Goal: Transaction & Acquisition: Purchase product/service

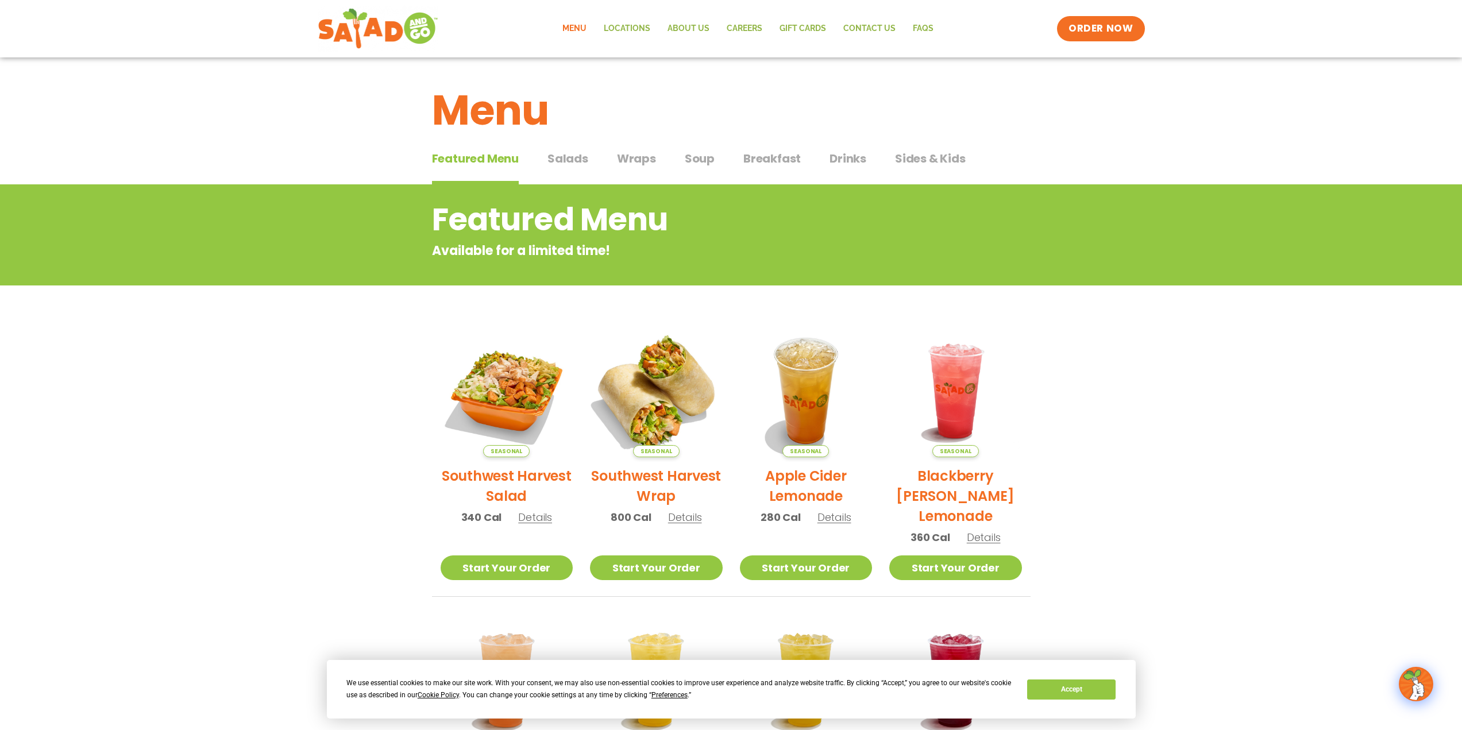
click at [657, 423] on img at bounding box center [656, 391] width 156 height 156
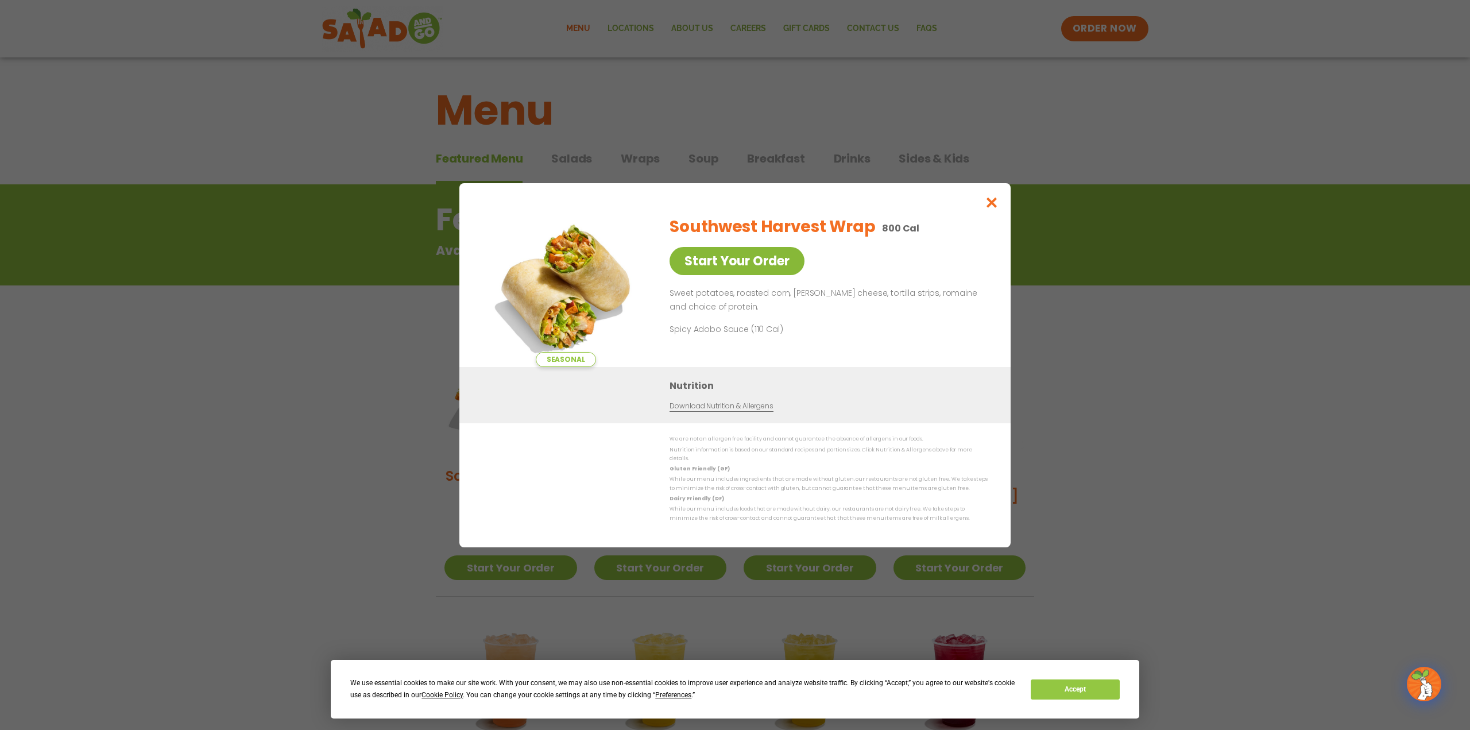
click at [750, 260] on link "Start Your Order" at bounding box center [737, 261] width 135 height 28
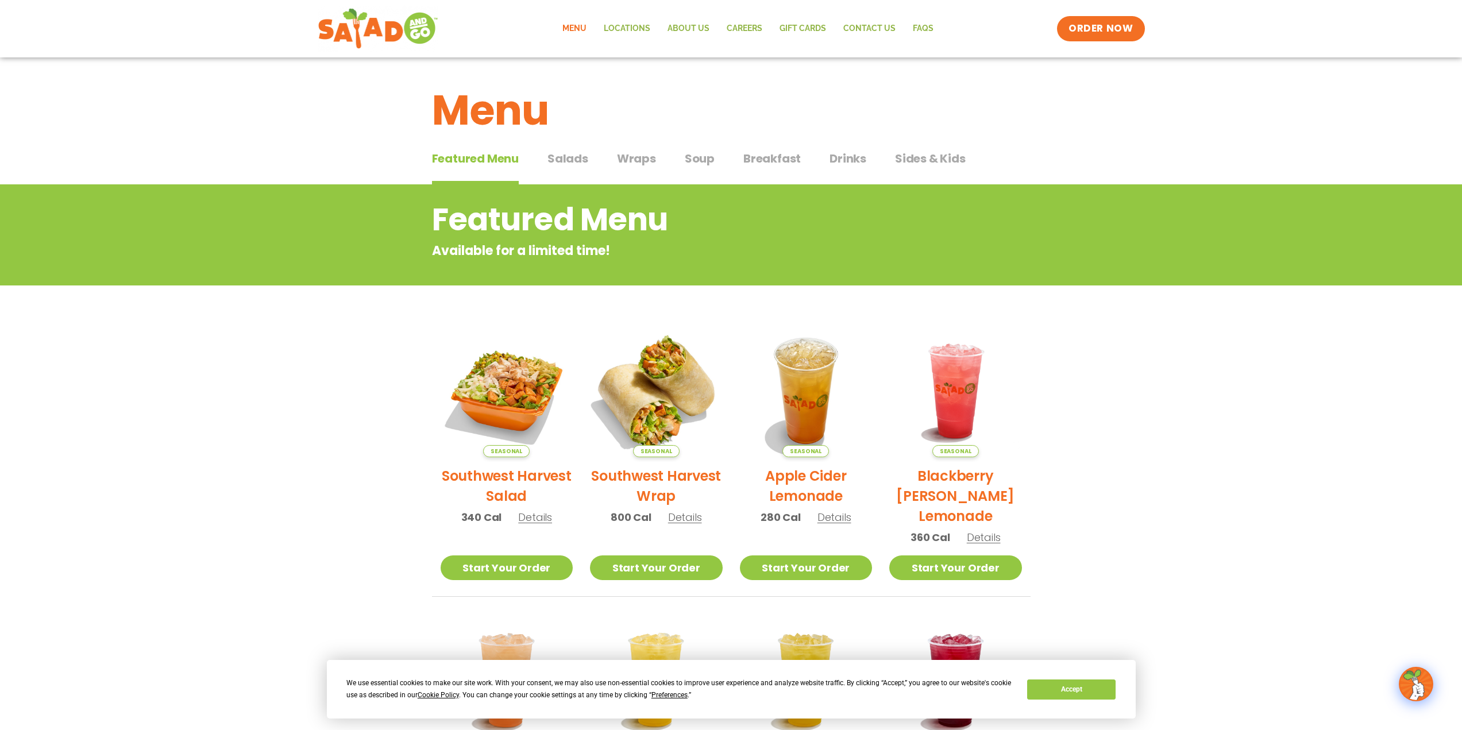
click at [650, 391] on img at bounding box center [656, 391] width 156 height 156
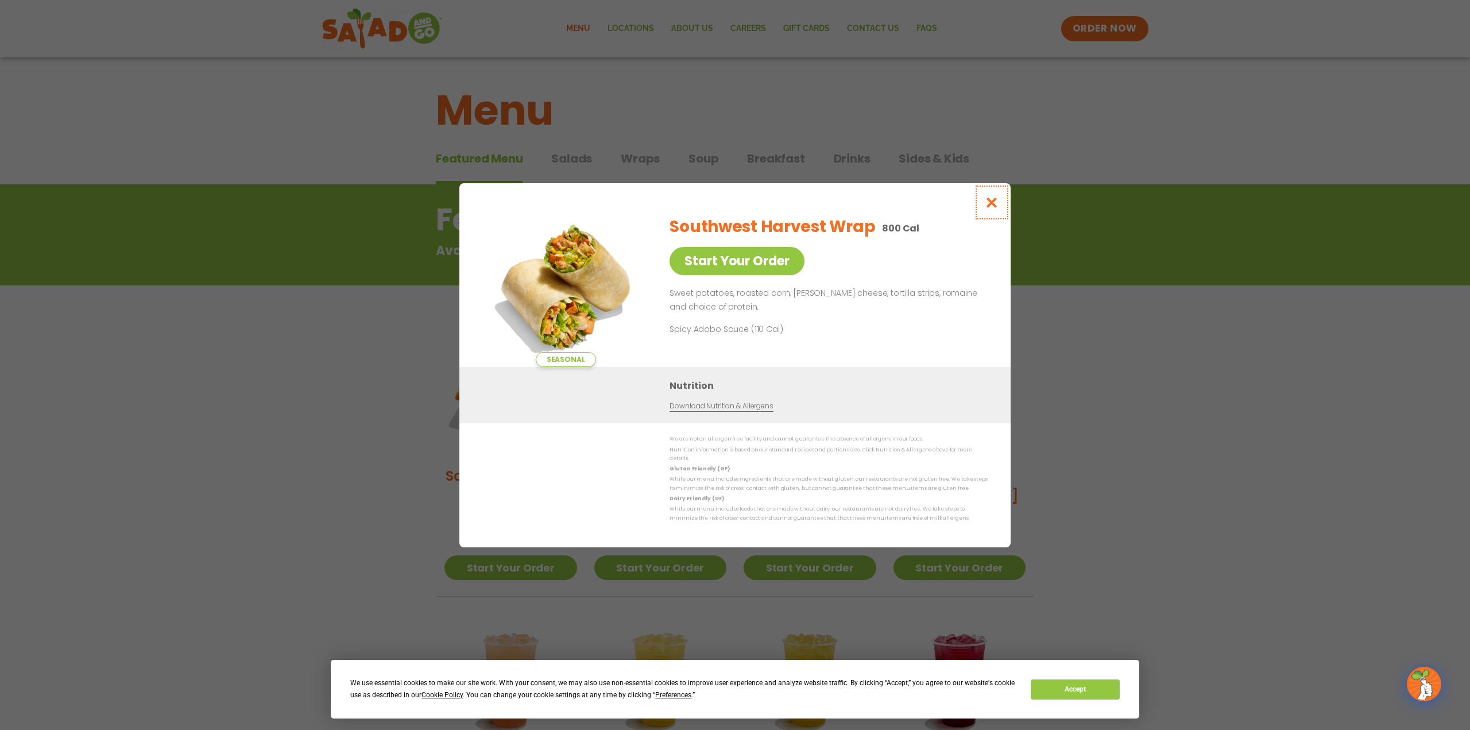
click at [995, 208] on icon "Close modal" at bounding box center [992, 202] width 14 height 12
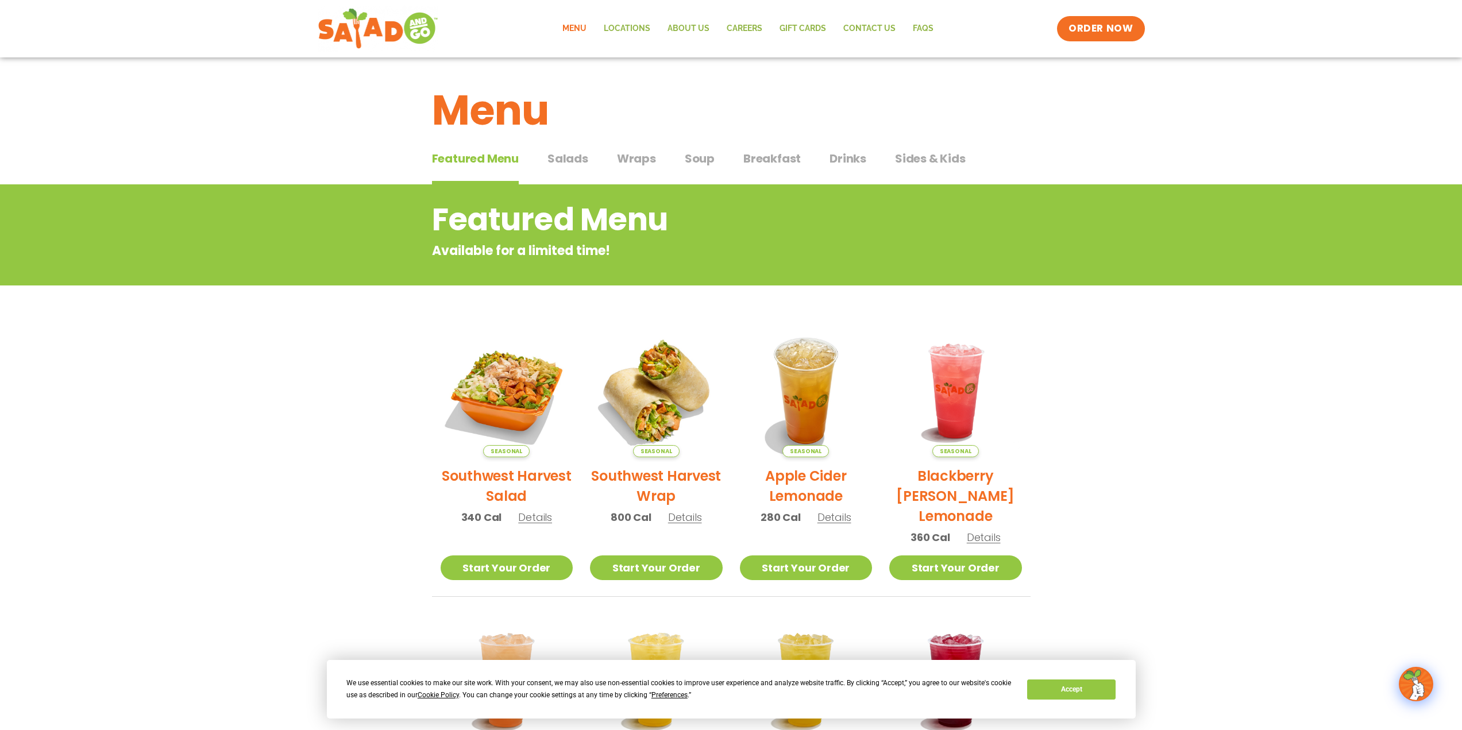
click at [638, 156] on span "Wraps" at bounding box center [636, 158] width 39 height 17
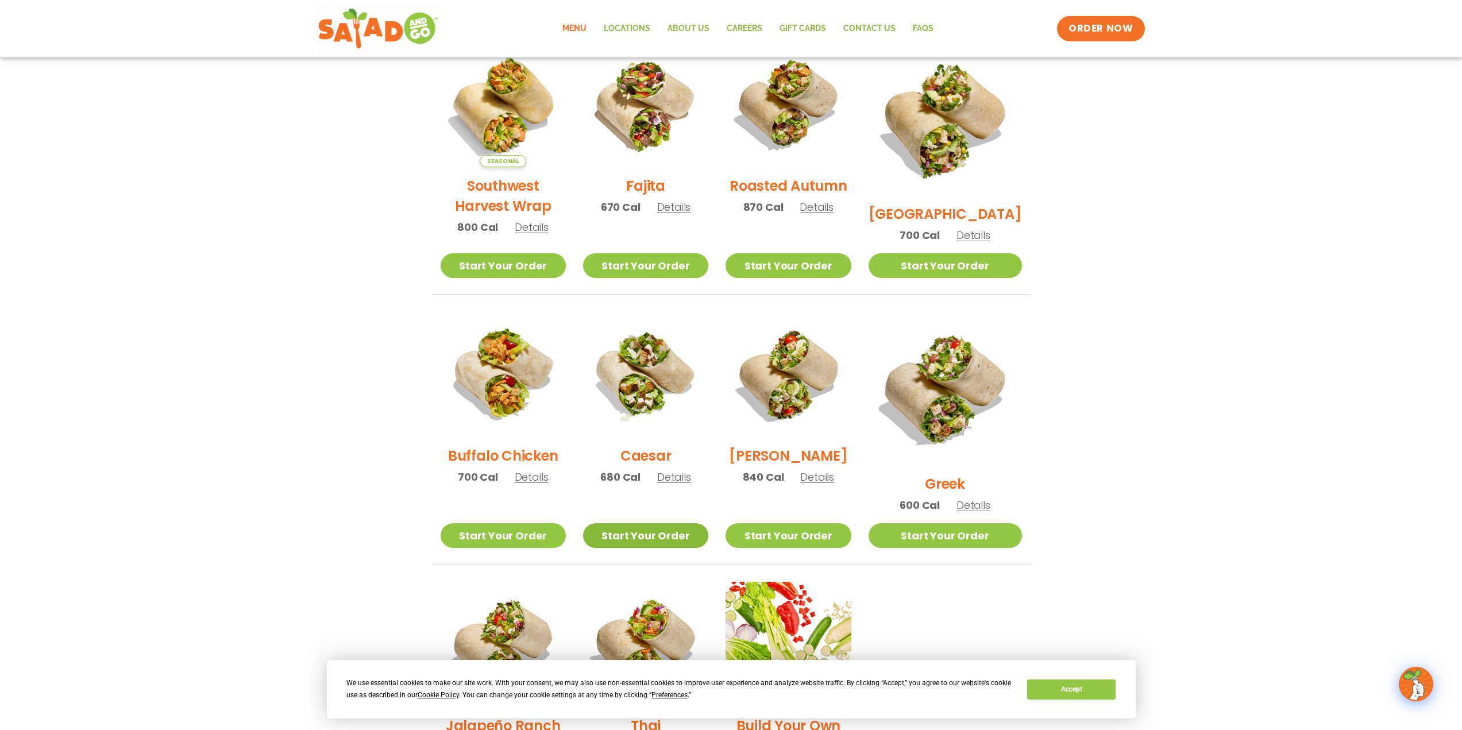
scroll to position [345, 0]
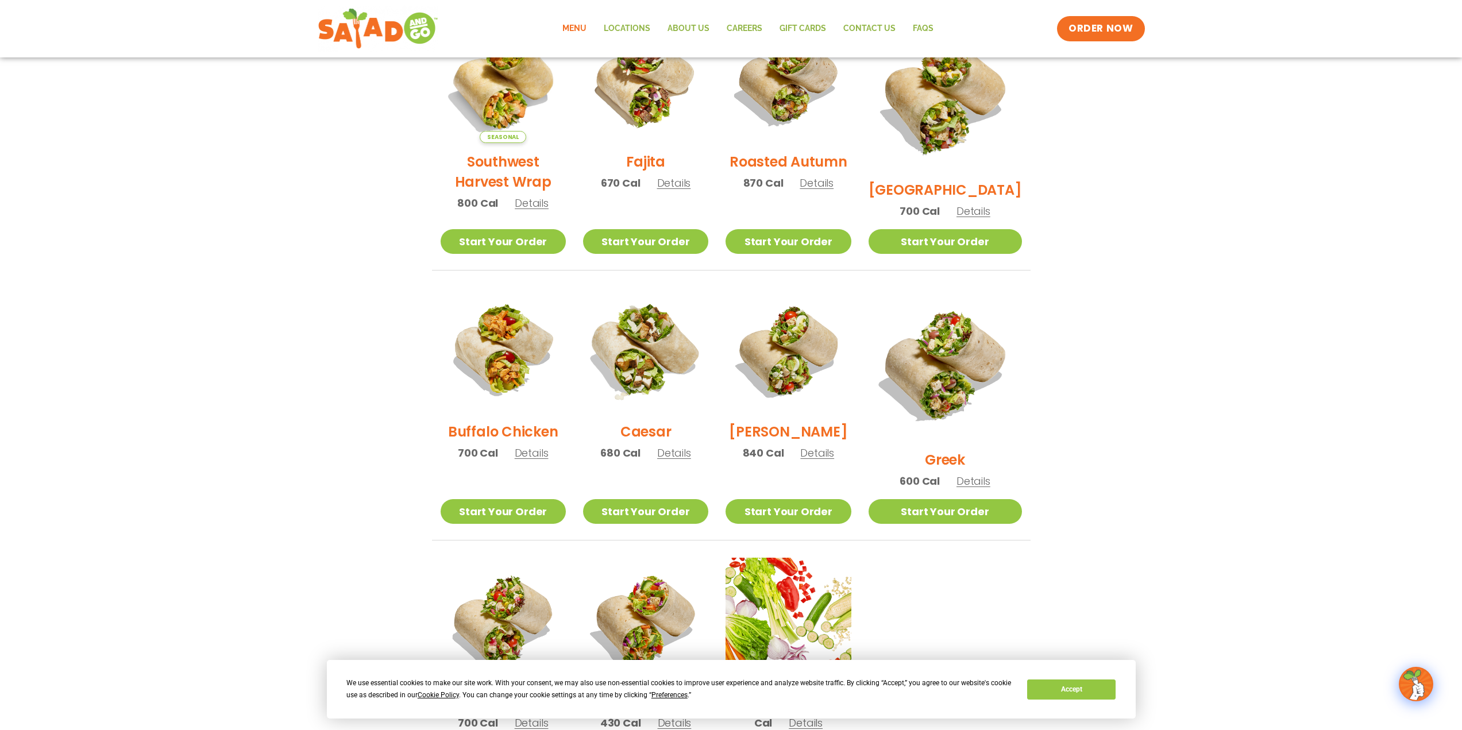
click at [658, 368] on img at bounding box center [645, 350] width 147 height 147
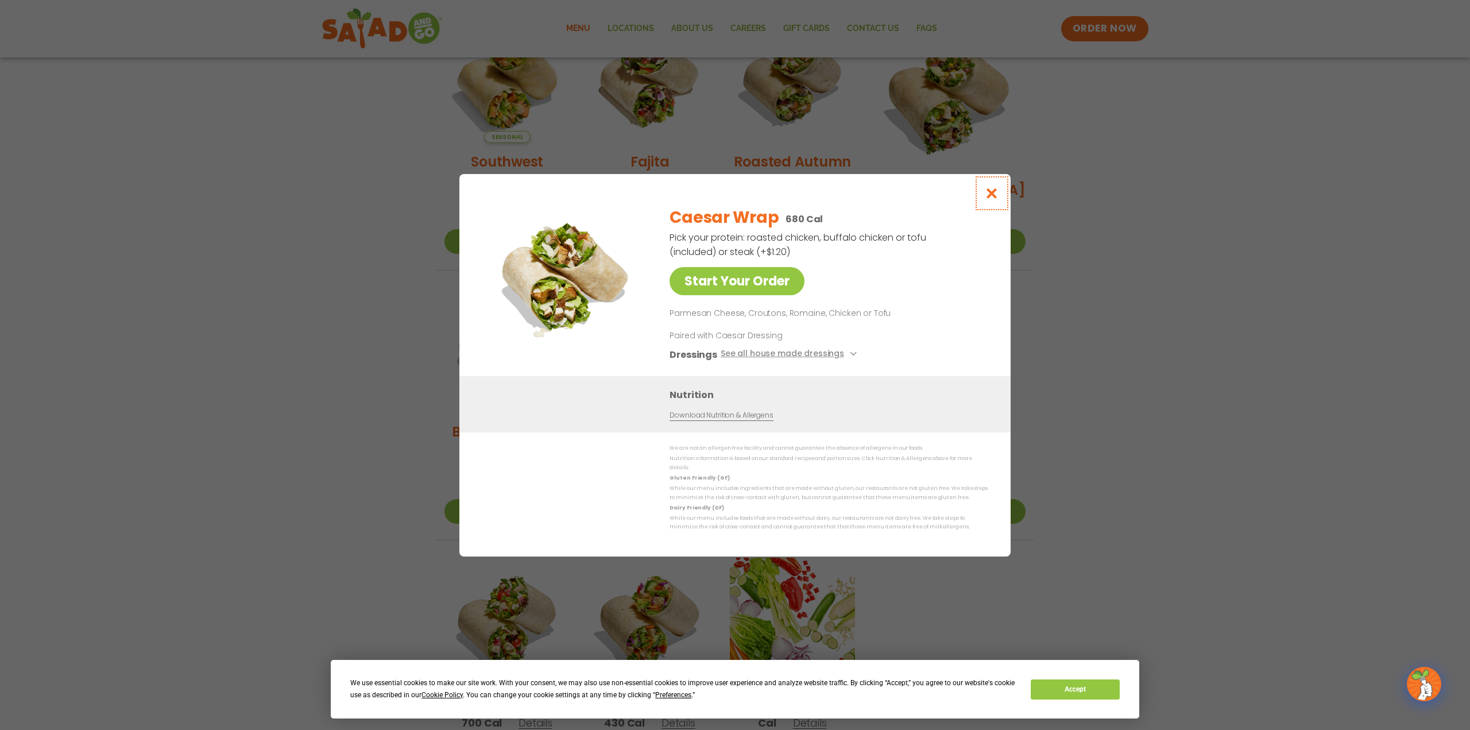
click at [993, 195] on icon "Close modal" at bounding box center [992, 193] width 14 height 12
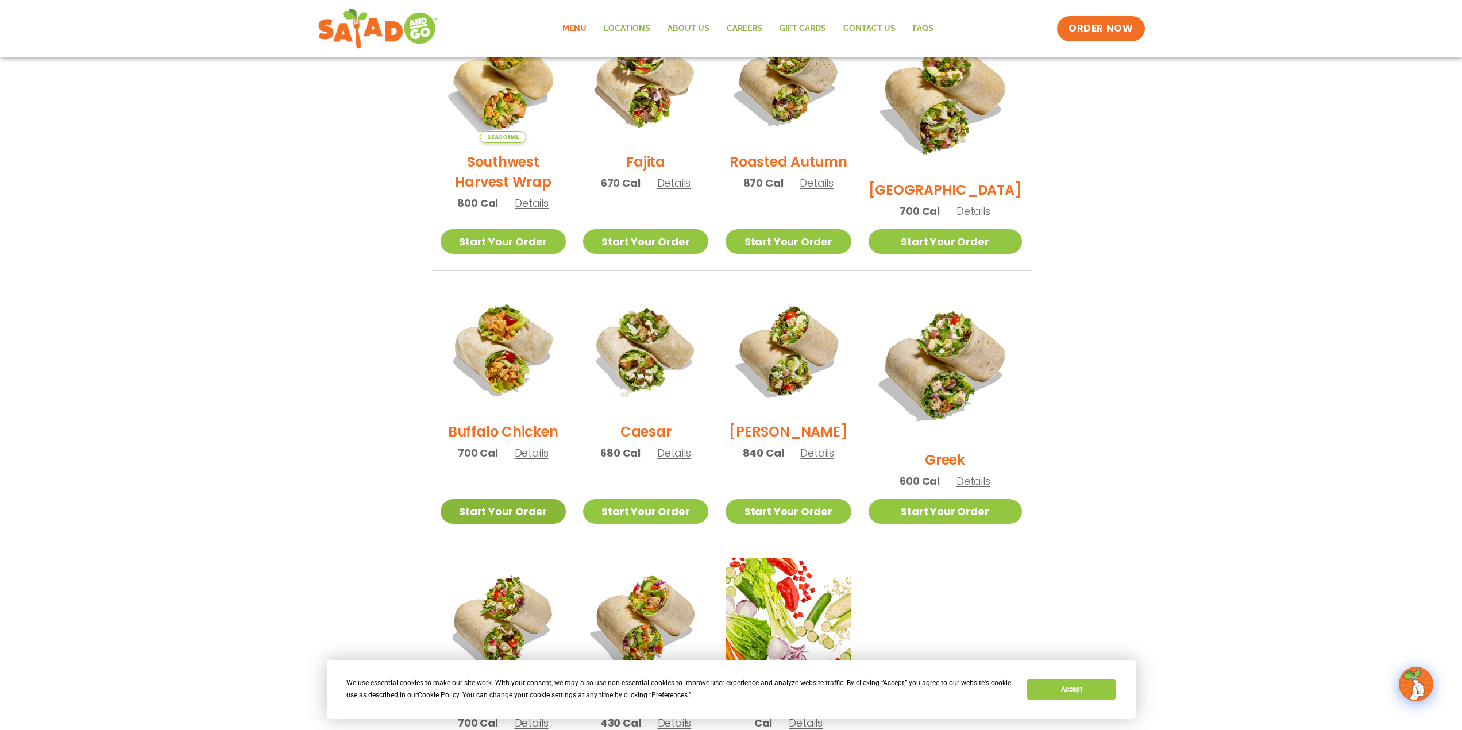
click at [506, 499] on link "Start Your Order" at bounding box center [503, 511] width 125 height 25
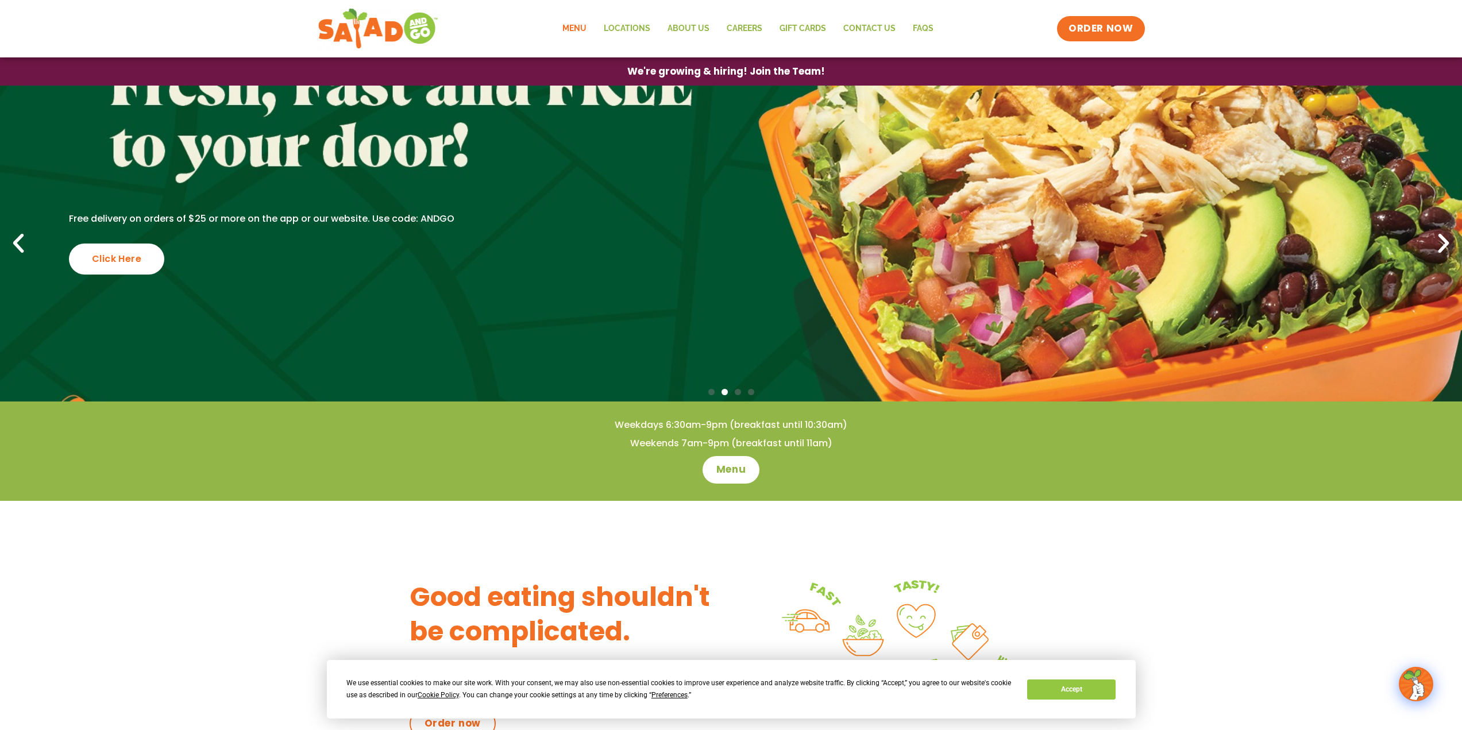
click at [578, 26] on link "Menu" at bounding box center [574, 29] width 41 height 26
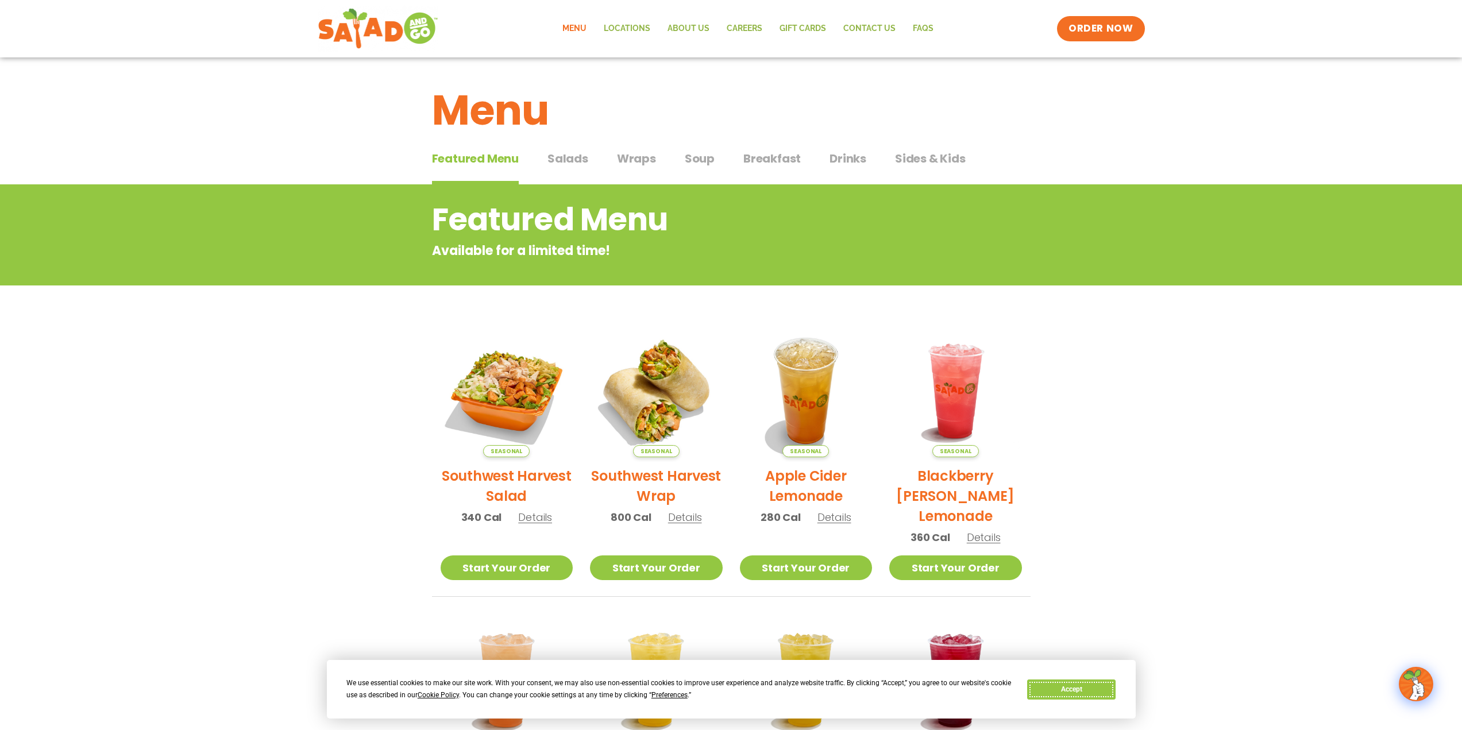
click at [1086, 689] on button "Accept" at bounding box center [1071, 689] width 88 height 20
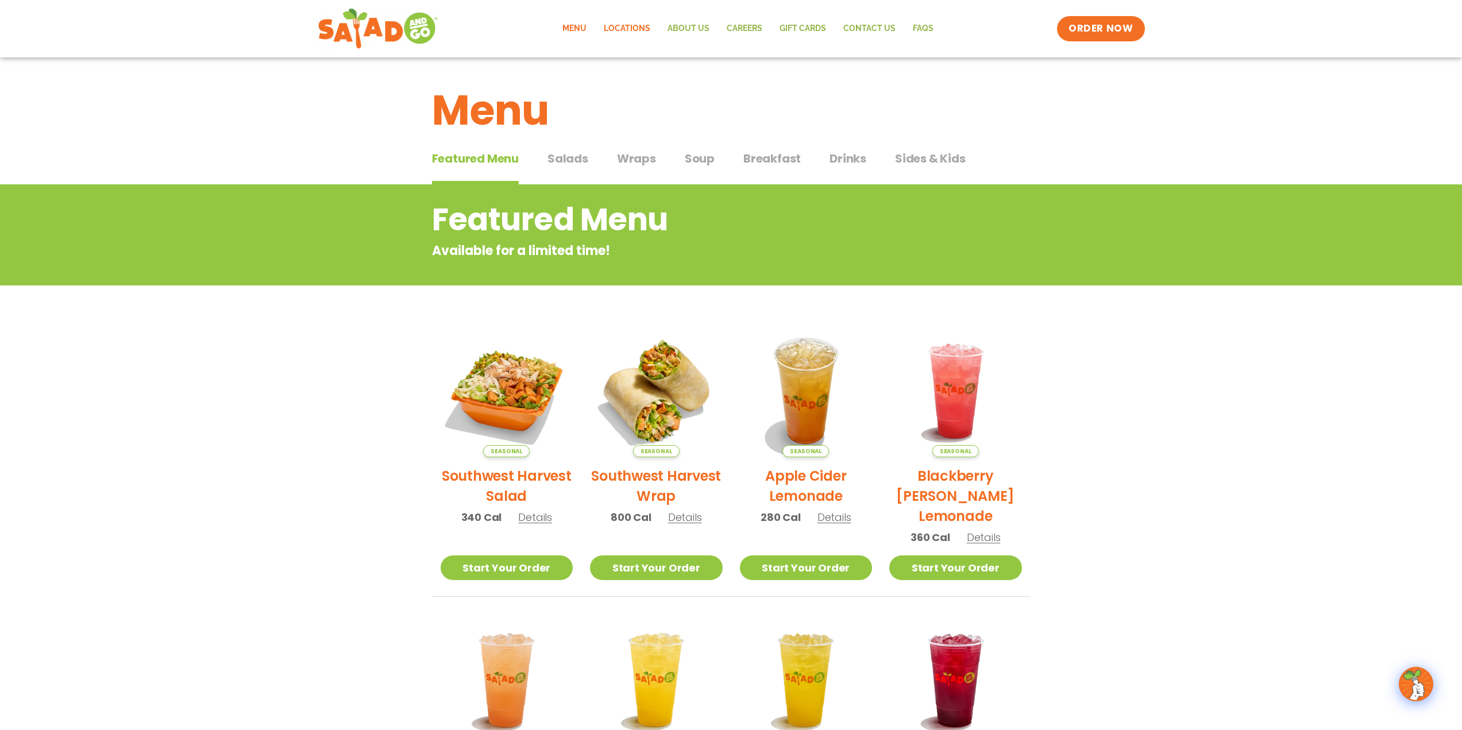
click at [637, 29] on link "Locations" at bounding box center [627, 29] width 64 height 26
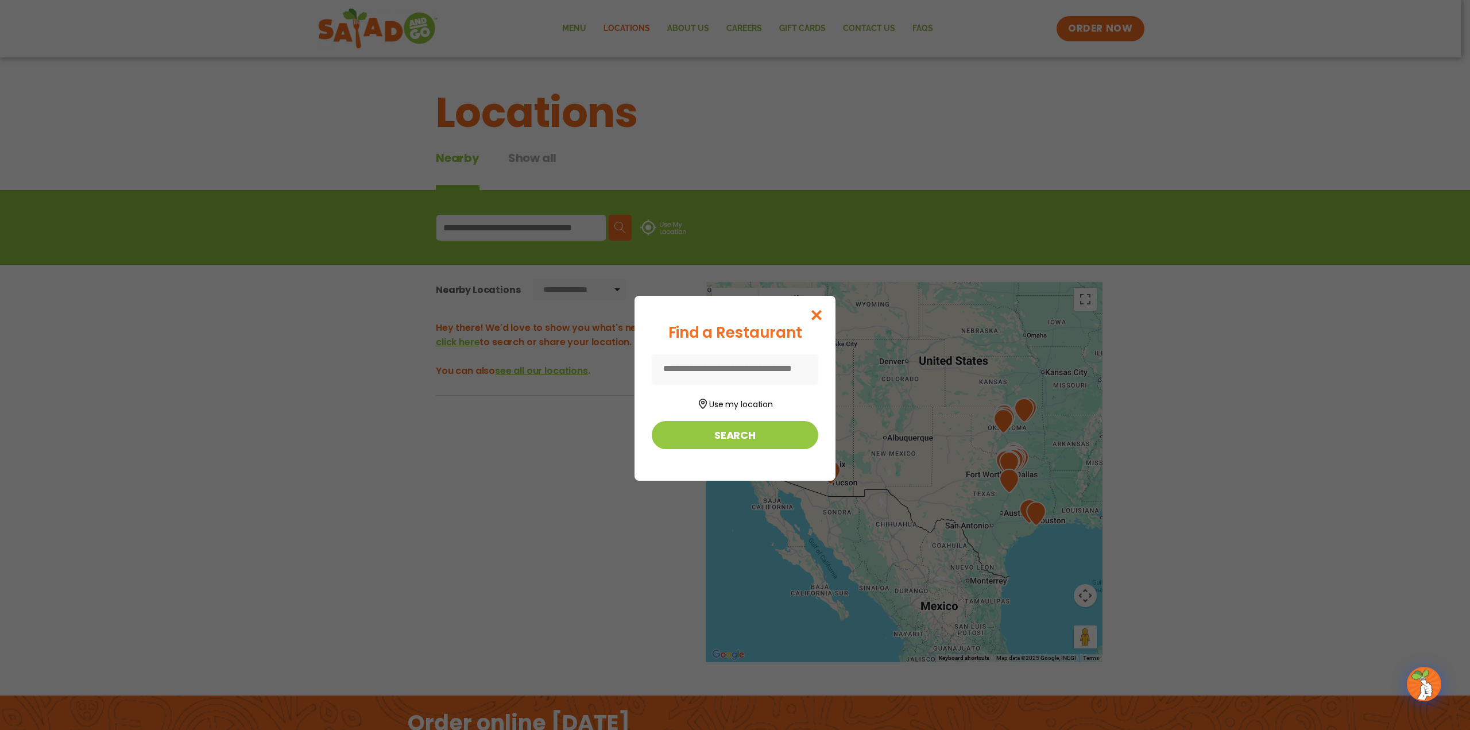
drag, startPoint x: 709, startPoint y: 364, endPoint x: 722, endPoint y: 364, distance: 12.6
click at [709, 364] on input at bounding box center [735, 369] width 167 height 30
click at [741, 407] on button "Use my location" at bounding box center [735, 403] width 167 height 16
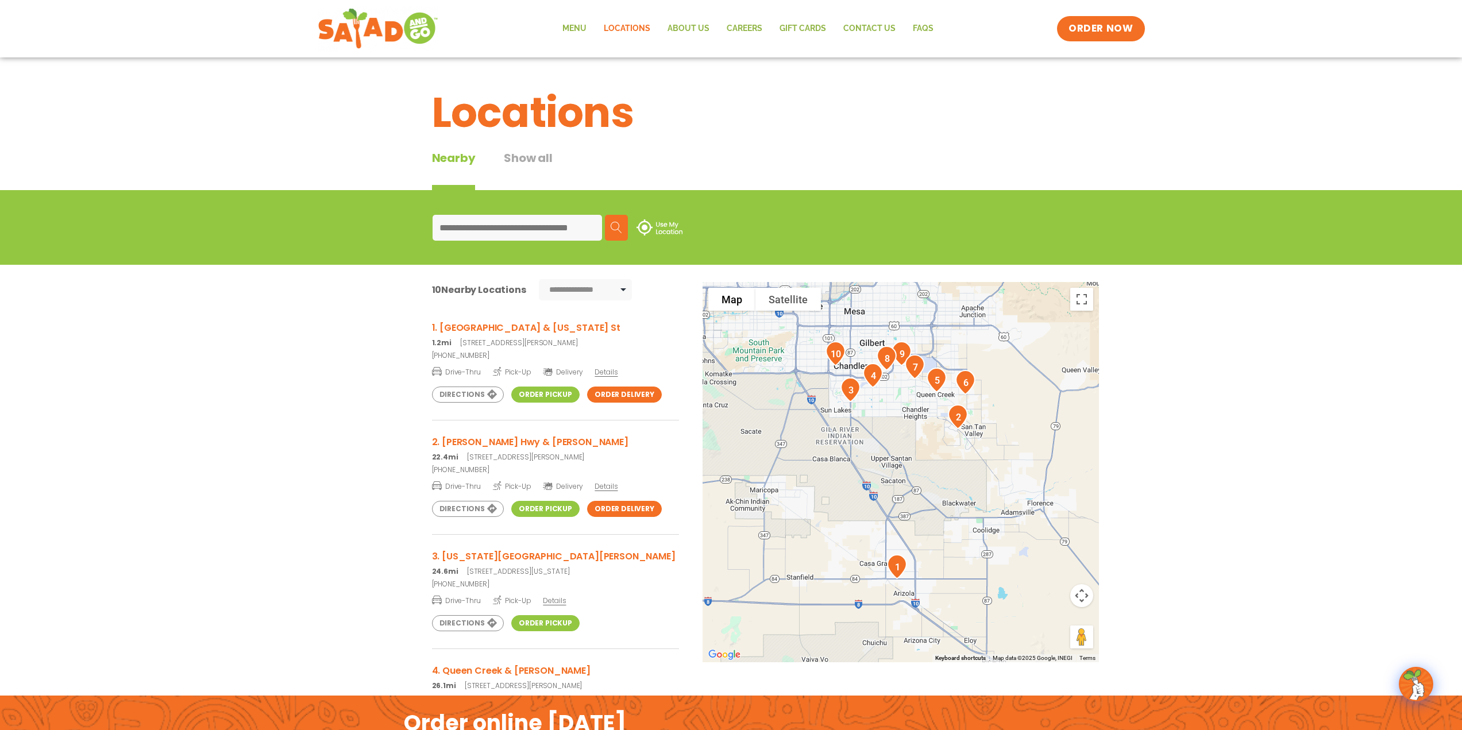
click at [535, 392] on link "Order Pickup" at bounding box center [545, 395] width 68 height 16
